Goal: Transaction & Acquisition: Purchase product/service

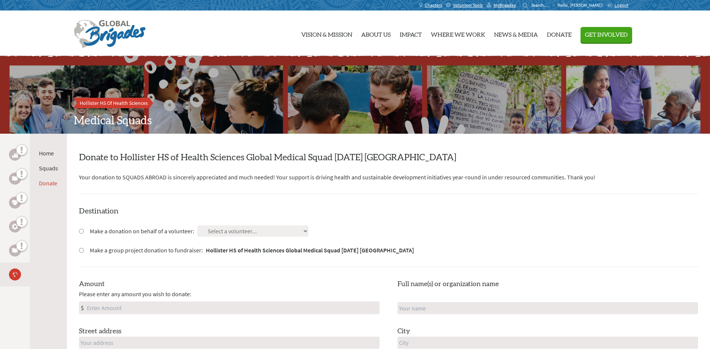
click at [81, 230] on input "Make a donation on behalf of a volunteer:" at bounding box center [81, 231] width 5 height 5
radio input "true"
click at [211, 230] on select "Select a volunteer... [PERSON_NAME] [PERSON_NAME] [PERSON_NAME] [PERSON_NAME] […" at bounding box center [252, 230] width 111 height 11
click at [405, 210] on h4 "Destination" at bounding box center [388, 211] width 619 height 10
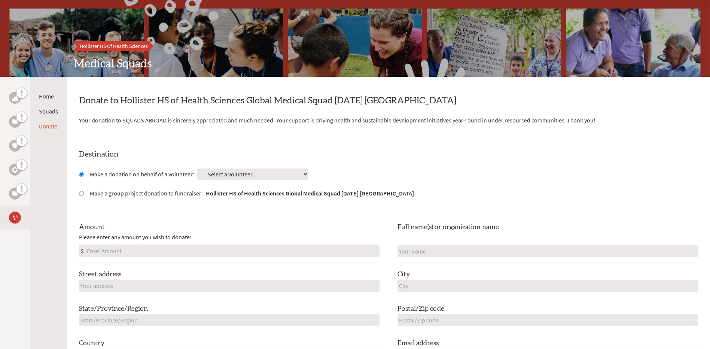
scroll to position [75, 0]
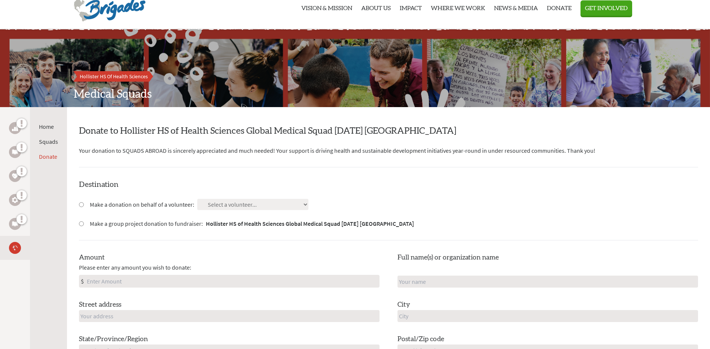
scroll to position [75, 0]
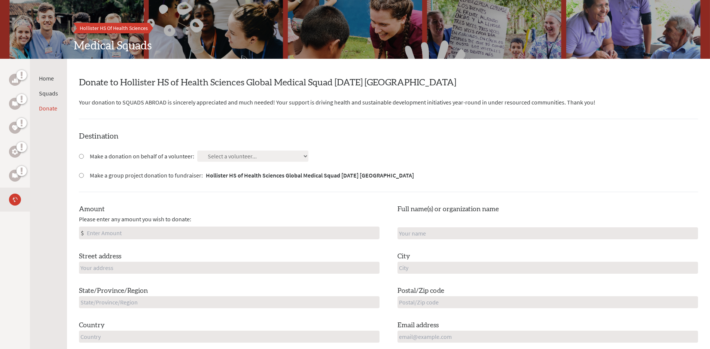
click at [82, 156] on input "Make a donation on behalf of a volunteer:" at bounding box center [81, 156] width 5 height 5
radio input "true"
click at [232, 156] on select "Select a volunteer... [PERSON_NAME] [PERSON_NAME] [PERSON_NAME] [PERSON_NAME] […" at bounding box center [252, 156] width 111 height 11
select select "414AFF7F-4350-11F0-B8AC-42010A400003"
click at [197, 151] on select "Select a volunteer... [PERSON_NAME] [PERSON_NAME] [PERSON_NAME] [PERSON_NAME] […" at bounding box center [252, 156] width 111 height 11
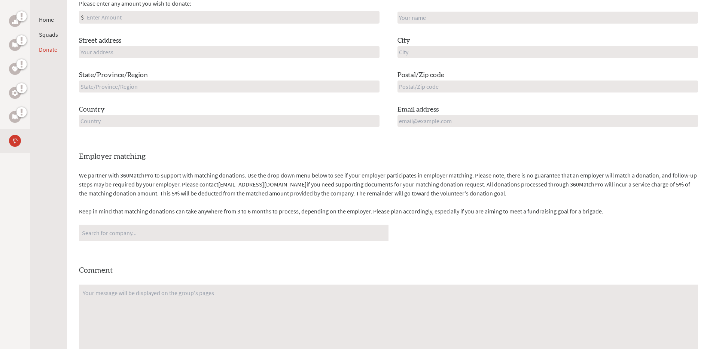
scroll to position [0, 0]
